Goal: Task Accomplishment & Management: Complete application form

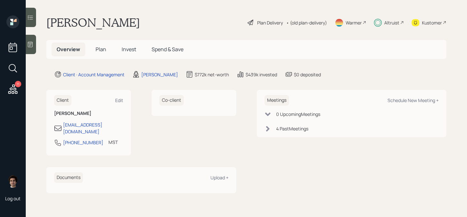
click at [126, 47] on span "Invest" at bounding box center [129, 49] width 14 height 7
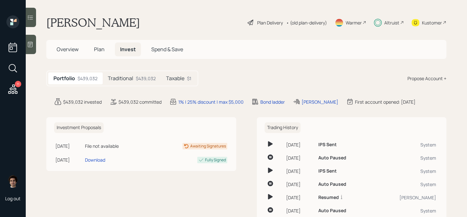
click at [150, 74] on div "Traditional $439,032" at bounding box center [132, 78] width 58 height 12
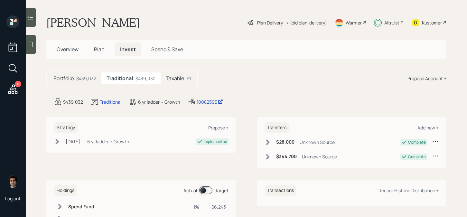
click at [266, 24] on div "Plan Delivery" at bounding box center [270, 22] width 26 height 7
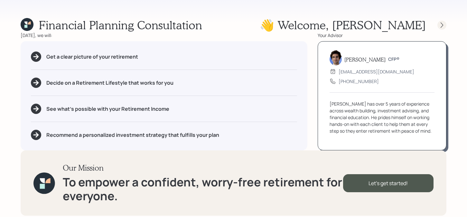
click at [442, 23] on icon at bounding box center [441, 25] width 6 height 6
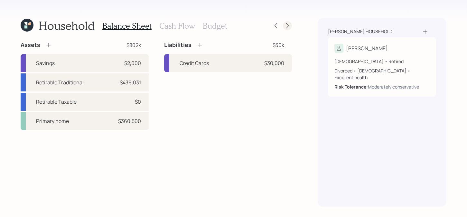
click at [283, 28] on div at bounding box center [281, 25] width 21 height 9
click at [286, 27] on icon at bounding box center [287, 26] width 6 height 6
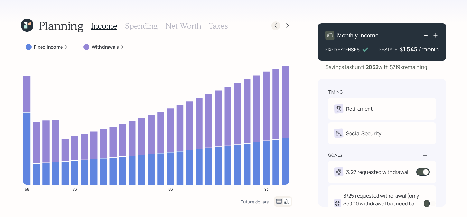
click at [278, 26] on icon at bounding box center [275, 26] width 6 height 6
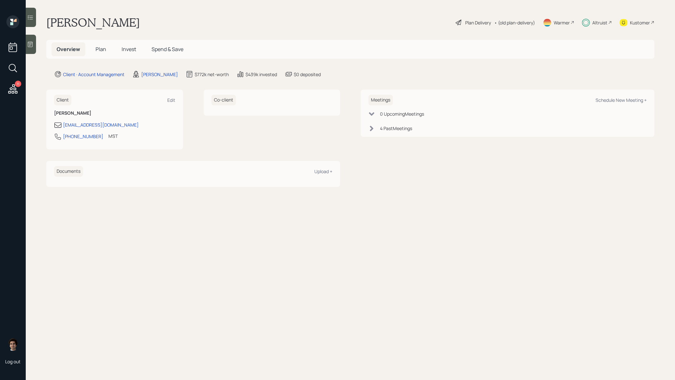
click at [126, 50] on span "Invest" at bounding box center [129, 49] width 14 height 7
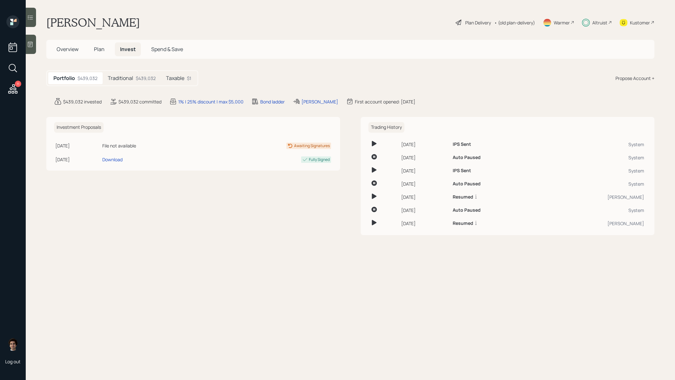
click at [145, 78] on div "$439,032" at bounding box center [146, 78] width 20 height 7
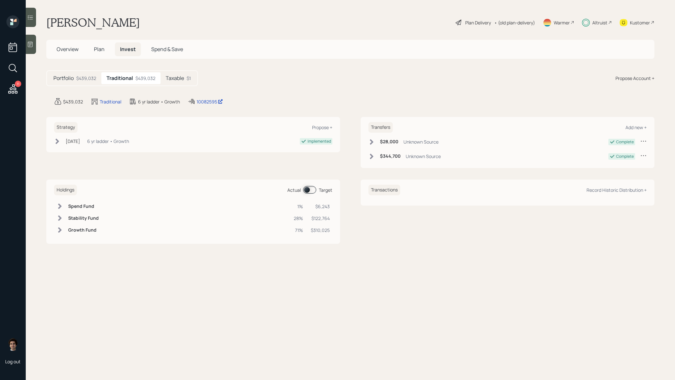
click at [205, 109] on main "[PERSON_NAME] Plan Delivery • (old plan-delivery) Warmer Altruist Kustomer Over…" at bounding box center [350, 190] width 649 height 380
click at [205, 106] on main "[PERSON_NAME] Plan Delivery • (old plan-delivery) Warmer Altruist Kustomer Over…" at bounding box center [350, 190] width 649 height 380
click at [208, 104] on div "10082595" at bounding box center [209, 101] width 26 height 7
click at [101, 49] on span "Plan" at bounding box center [99, 49] width 11 height 7
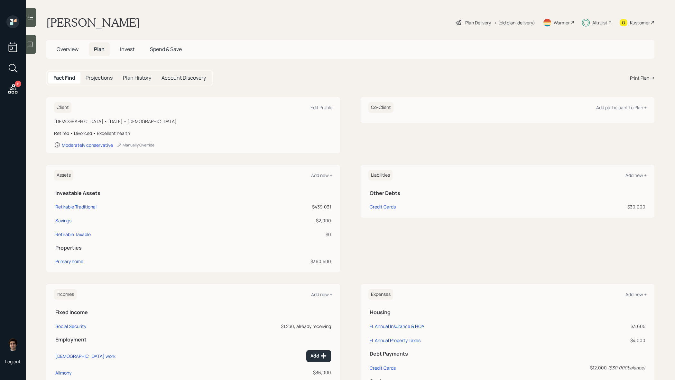
click at [197, 123] on div "[DEMOGRAPHIC_DATA] • [DATE] • [DEMOGRAPHIC_DATA]" at bounding box center [193, 121] width 278 height 7
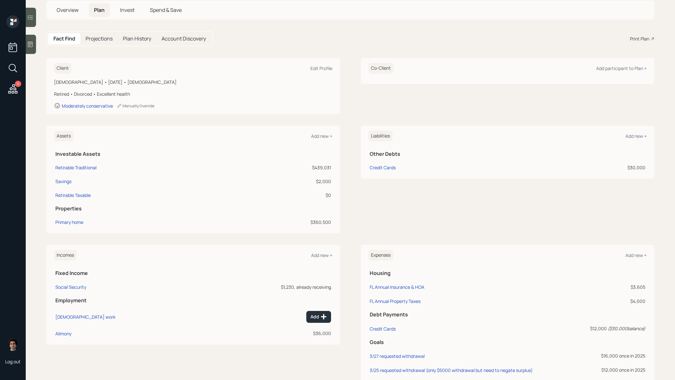
scroll to position [102, 0]
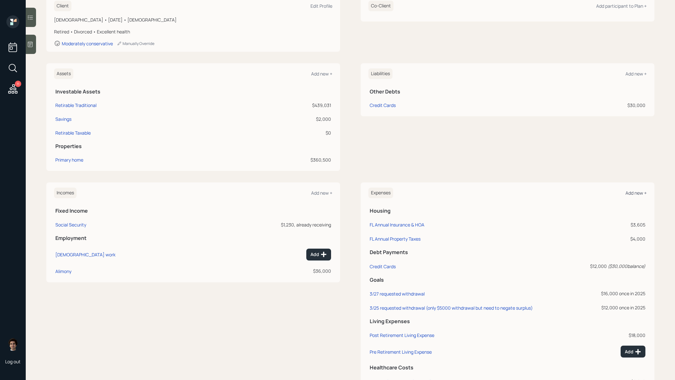
click at [630, 196] on div "Add new +" at bounding box center [635, 193] width 21 height 6
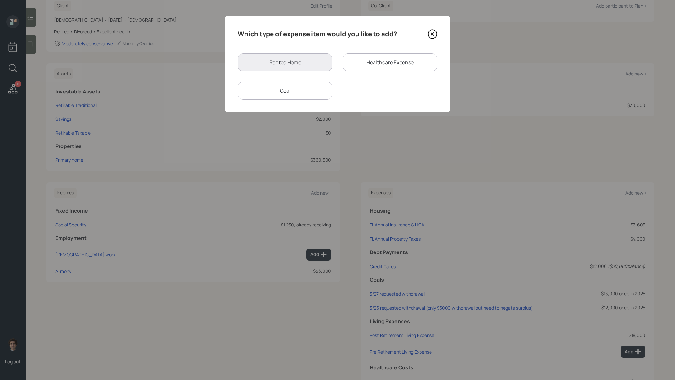
click at [435, 36] on icon at bounding box center [432, 34] width 10 height 10
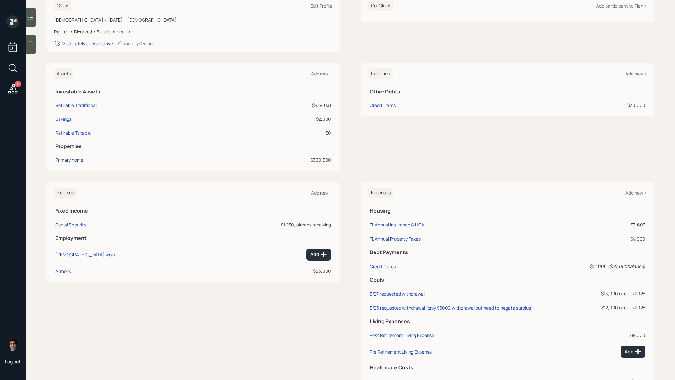
scroll to position [104, 0]
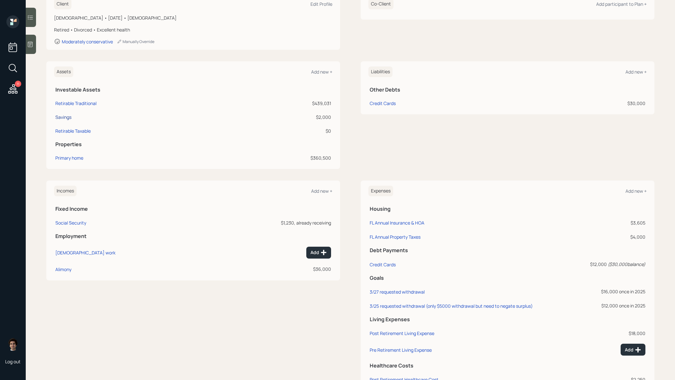
click at [59, 118] on div "Savings" at bounding box center [63, 117] width 16 height 7
select select "emergency_fund"
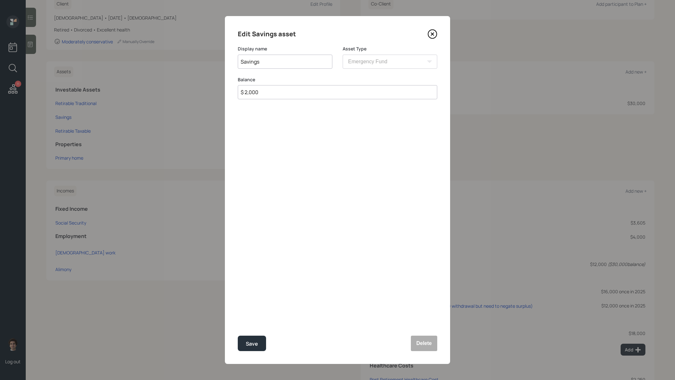
drag, startPoint x: 269, startPoint y: 92, endPoint x: 215, endPoint y: 86, distance: 54.1
click at [215, 86] on div "Edit Savings asset Display name Savings Asset Type SEP [PERSON_NAME] IRA 401(k)…" at bounding box center [337, 190] width 675 height 380
type input "$ 15,000"
click at [238, 336] on button "Save" at bounding box center [252, 343] width 28 height 15
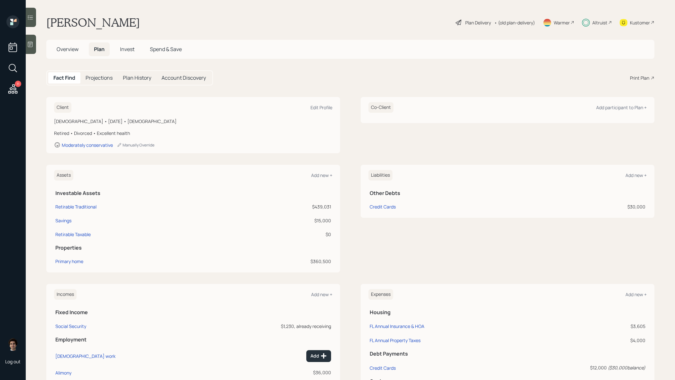
click at [108, 78] on h5 "Projections" at bounding box center [99, 78] width 27 height 6
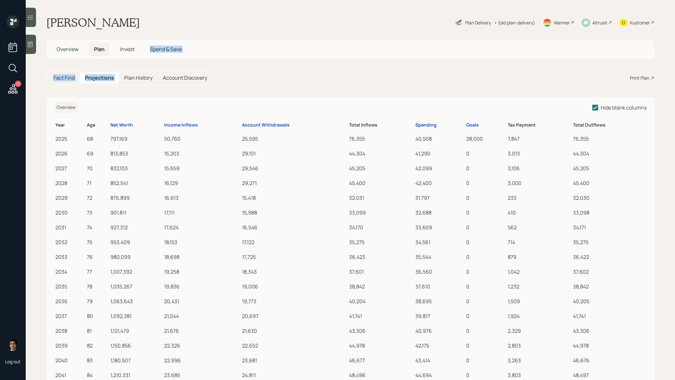
drag, startPoint x: 136, startPoint y: 74, endPoint x: 138, endPoint y: 57, distance: 17.1
click at [138, 57] on main "[PERSON_NAME] Plan Delivery • (old plan-delivery) Warmer Altruist Kustomer Over…" at bounding box center [350, 190] width 649 height 380
click at [431, 128] on div "Spending" at bounding box center [425, 125] width 21 height 5
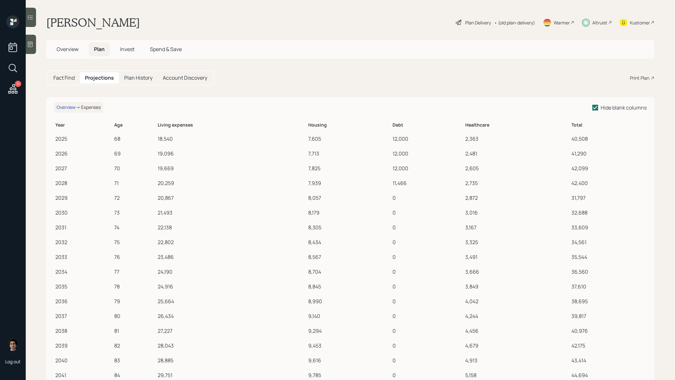
click at [72, 54] on h5 "Overview" at bounding box center [67, 49] width 32 height 14
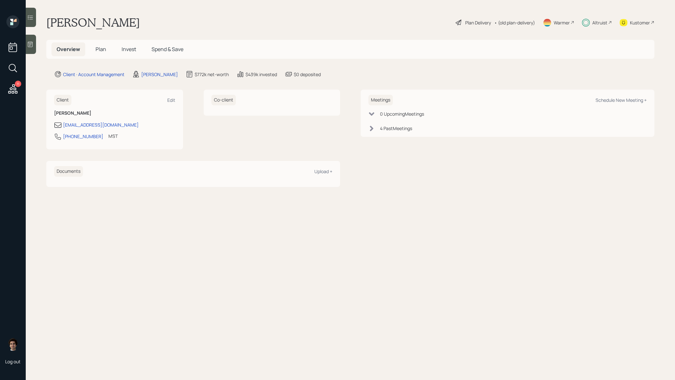
click at [100, 54] on h5 "Plan" at bounding box center [100, 49] width 21 height 14
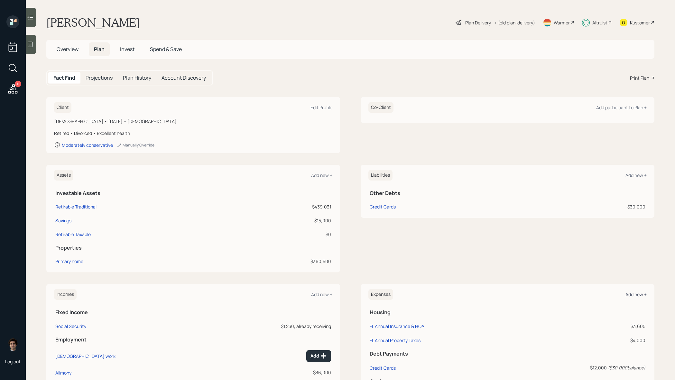
click at [628, 296] on div "Add new +" at bounding box center [635, 295] width 21 height 6
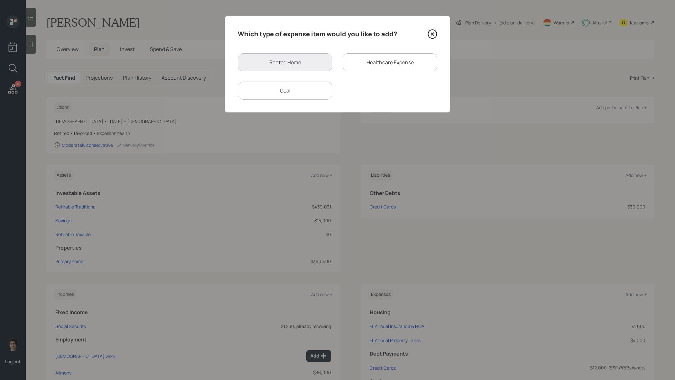
click at [287, 85] on div "Goal" at bounding box center [285, 91] width 95 height 18
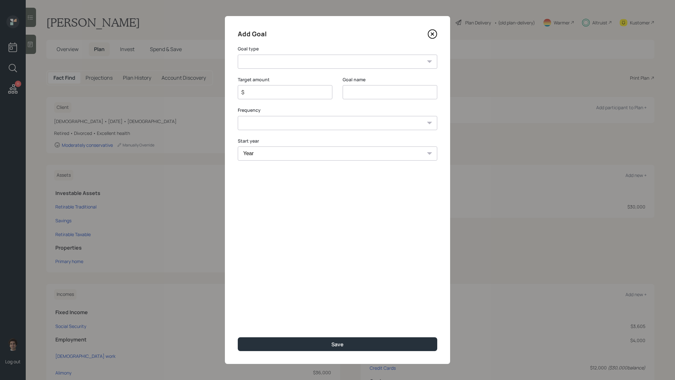
click at [289, 62] on select "Create an emergency fund Donate to charity Purchase a home Make a purchase Supp…" at bounding box center [337, 62] width 199 height 14
select select "other"
type input "Other"
click at [281, 91] on input "$" at bounding box center [283, 92] width 84 height 8
type input "$ 10,000"
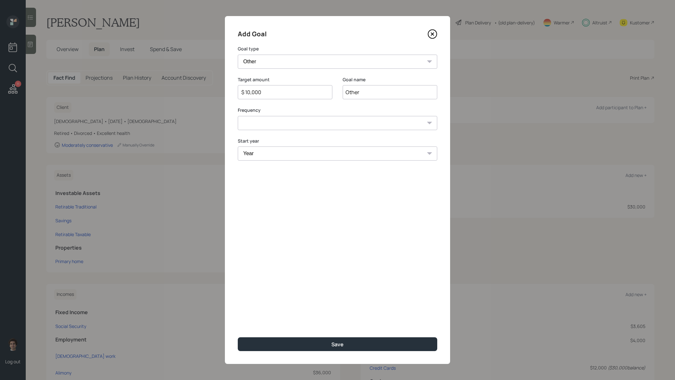
click at [358, 90] on input "Other" at bounding box center [389, 92] width 95 height 14
type input "[DATE] requested withdrawal"
click at [264, 117] on select "One time Every 1 year Every 2 years Every 3 years Every 4 years Every 5 years E…" at bounding box center [337, 123] width 199 height 14
select select "0"
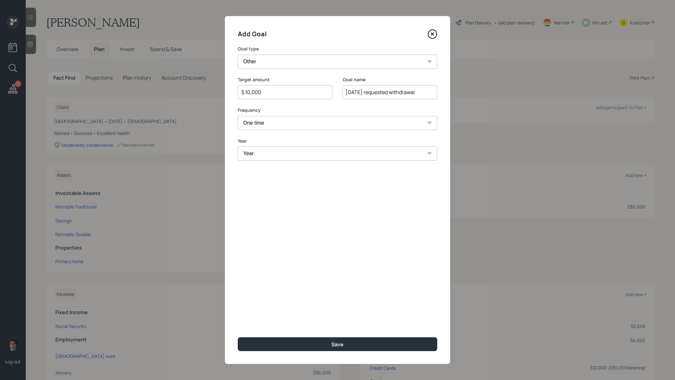
click at [293, 160] on select "Year [DATE] 2026 2027 2028 2029 2030 2031 2032 2033 2034 2035 2036 2037 2038 20…" at bounding box center [337, 154] width 199 height 14
select select "2025"
click at [405, 344] on button "Save" at bounding box center [337, 345] width 199 height 14
type input "$"
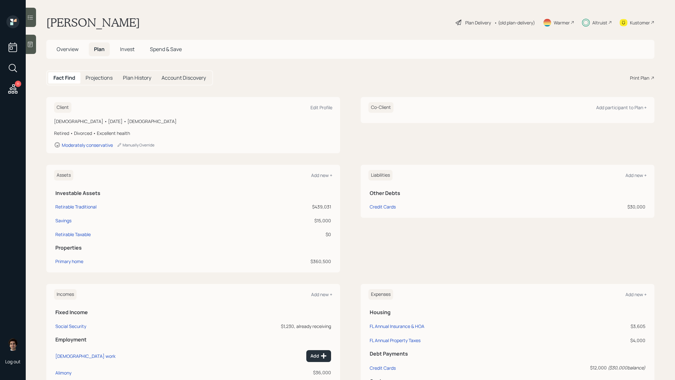
click at [61, 49] on span "Overview" at bounding box center [68, 49] width 22 height 7
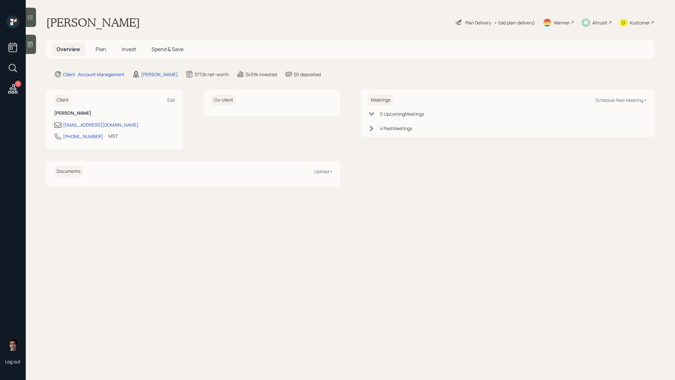
click at [90, 52] on h5 "Plan" at bounding box center [100, 49] width 21 height 14
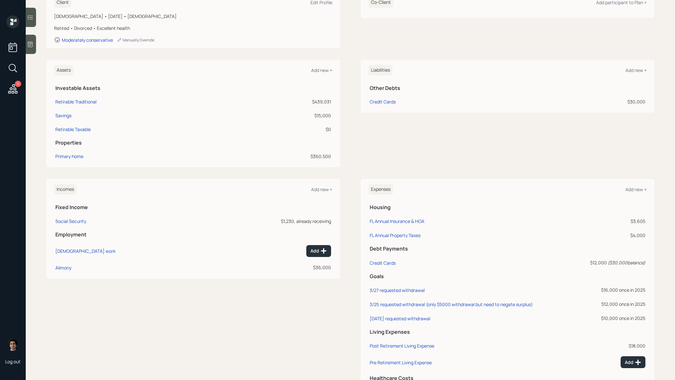
scroll to position [144, 0]
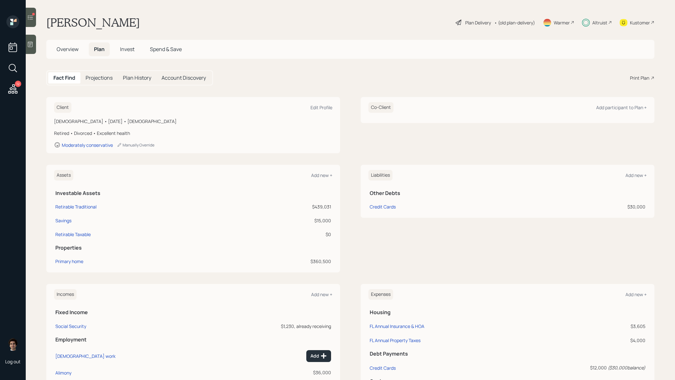
click at [28, 20] on icon at bounding box center [30, 17] width 6 height 6
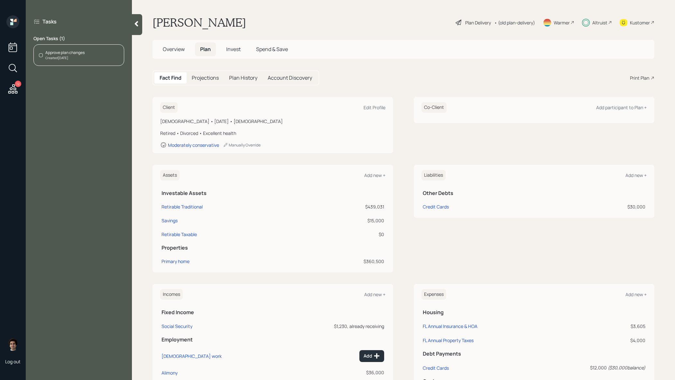
click at [94, 59] on div "Approve plan changes Created [DATE]" at bounding box center [78, 55] width 91 height 22
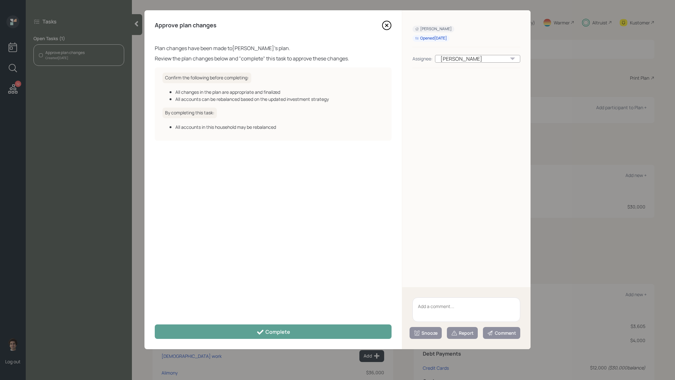
click at [318, 323] on div "Approve plan changes Plan changes have been made to Linda Edson 's plan. Review…" at bounding box center [272, 179] width 257 height 339
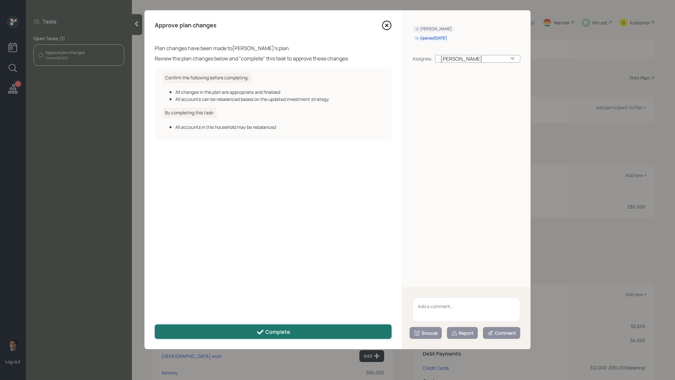
click at [318, 333] on button "Complete" at bounding box center [273, 332] width 237 height 14
